Goal: Transaction & Acquisition: Subscribe to service/newsletter

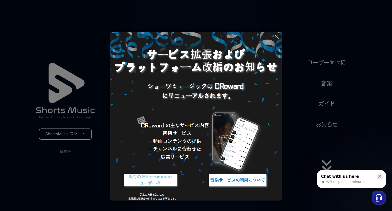
click at [278, 38] on icon at bounding box center [277, 37] width 6 height 6
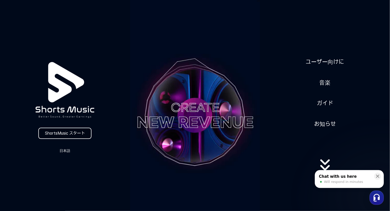
click at [83, 131] on link "ShortsMusic スタート" at bounding box center [64, 133] width 53 height 11
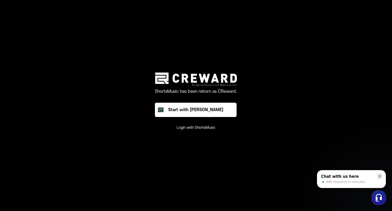
click at [201, 128] on button "Login with ShortsMusic" at bounding box center [196, 127] width 39 height 5
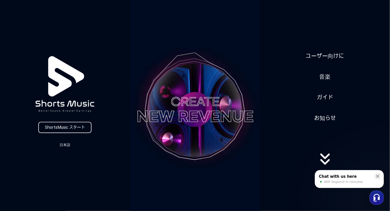
scroll to position [102, 0]
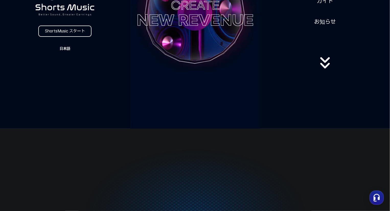
click at [71, 48] on button "日本語" at bounding box center [65, 48] width 25 height 7
click at [64, 70] on button "日本語" at bounding box center [65, 69] width 20 height 5
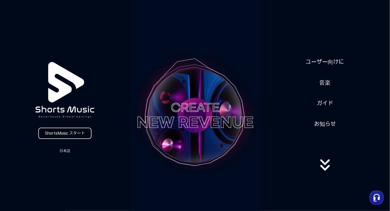
click at [78, 136] on link "ShortsMusic スタート" at bounding box center [64, 133] width 53 height 11
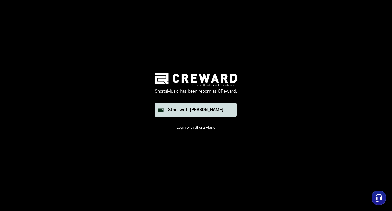
click at [193, 111] on div "Start with [PERSON_NAME]" at bounding box center [195, 110] width 55 height 6
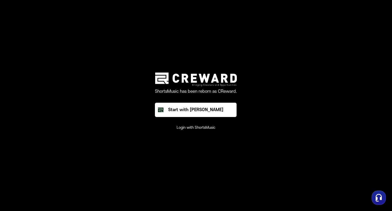
click at [80, 104] on main "ShortsMusic has been reborn as CReward. Start with Creward Login with ShortsMus…" at bounding box center [196, 105] width 392 height 211
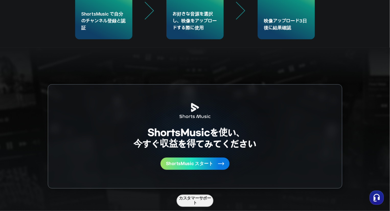
scroll to position [1275, 0]
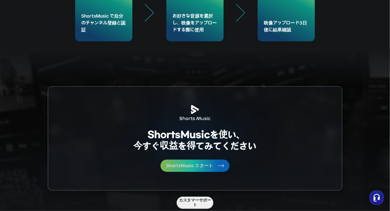
click at [211, 166] on span "ShortsMusic スタート" at bounding box center [189, 165] width 47 height 5
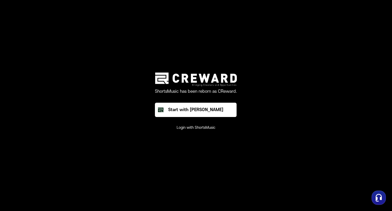
click at [200, 128] on button "Login with ShortsMusic" at bounding box center [196, 127] width 39 height 5
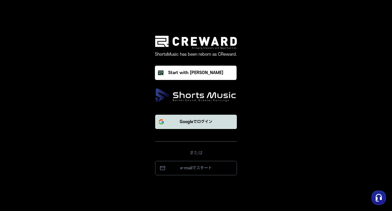
click at [197, 126] on button "Googleでログイン" at bounding box center [196, 122] width 82 height 14
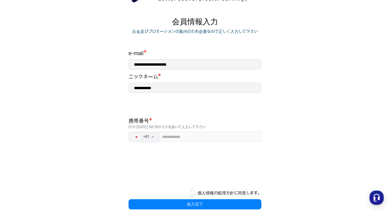
scroll to position [51, 0]
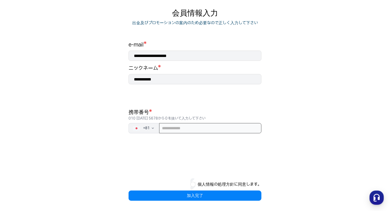
click at [172, 128] on input "tel" at bounding box center [210, 128] width 102 height 10
type input "**********"
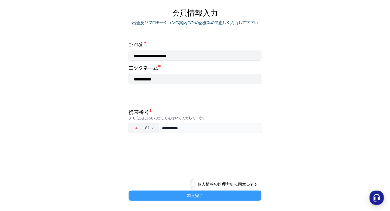
click at [196, 192] on button "加入完了" at bounding box center [194, 195] width 133 height 10
